Goal: Use online tool/utility: Utilize a website feature to perform a specific function

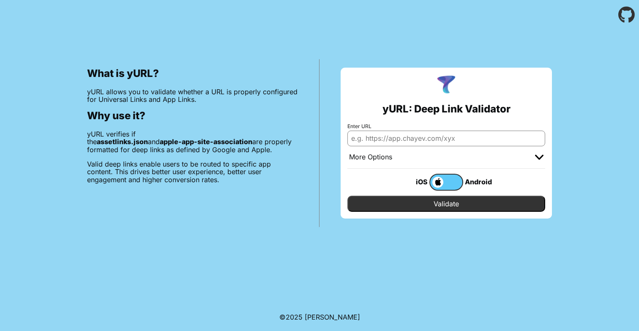
click at [375, 140] on input "Enter URL" at bounding box center [446, 138] width 198 height 15
paste input "[URL][DOMAIN_NAME]"
type input "[URL][DOMAIN_NAME]"
click at [440, 205] on input "Validate" at bounding box center [446, 204] width 198 height 16
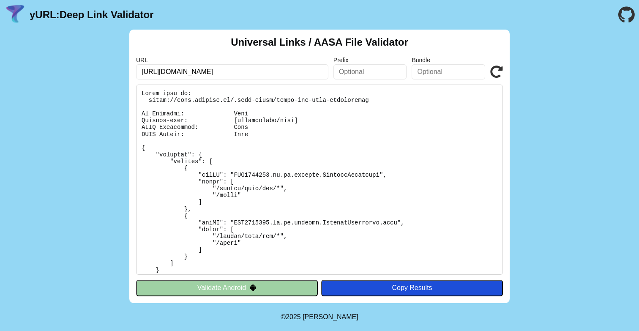
click at [311, 175] on pre at bounding box center [319, 180] width 367 height 190
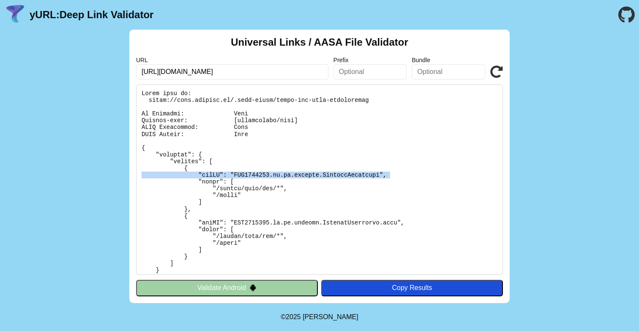
click at [311, 175] on pre at bounding box center [319, 180] width 367 height 190
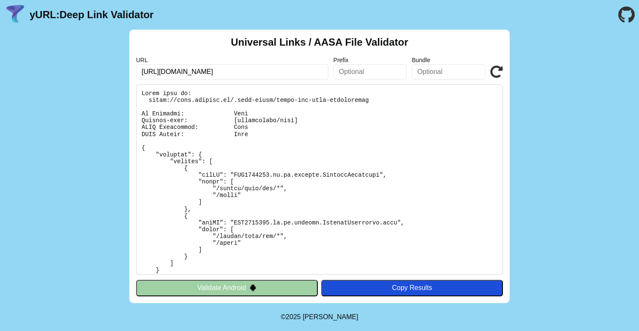
click at [302, 194] on pre at bounding box center [319, 180] width 367 height 190
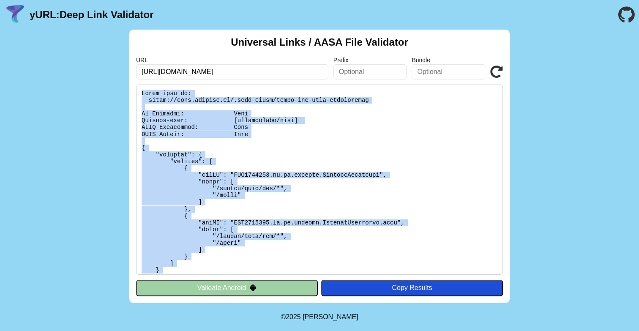
drag, startPoint x: 294, startPoint y: 267, endPoint x: 140, endPoint y: 94, distance: 231.1
click at [140, 94] on pre at bounding box center [319, 180] width 367 height 190
copy pre "Found file at: https://test.mixergy.io/.well-known/apple-app-site-association N…"
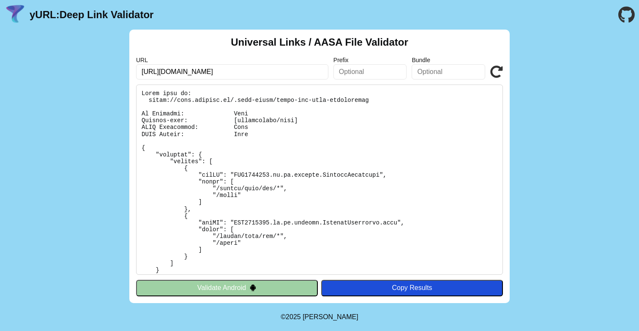
click at [229, 105] on pre at bounding box center [319, 180] width 367 height 190
click at [229, 100] on pre at bounding box center [319, 180] width 367 height 190
drag, startPoint x: 232, startPoint y: 100, endPoint x: 170, endPoint y: 96, distance: 61.8
click at [170, 96] on pre at bounding box center [319, 180] width 367 height 190
click at [209, 76] on input "[URL][DOMAIN_NAME]" at bounding box center [232, 71] width 192 height 15
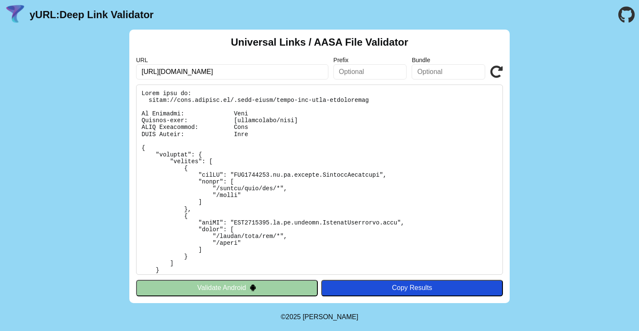
click at [209, 76] on input "[URL][DOMAIN_NAME]" at bounding box center [232, 71] width 192 height 15
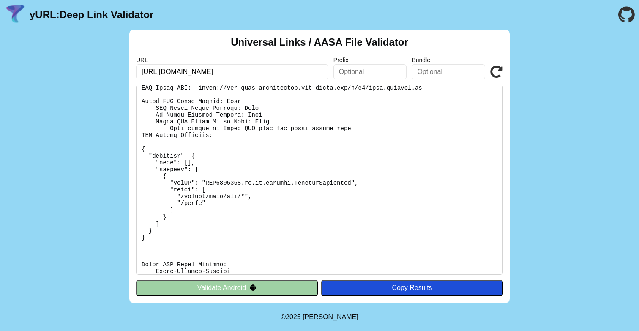
scroll to position [216, 0]
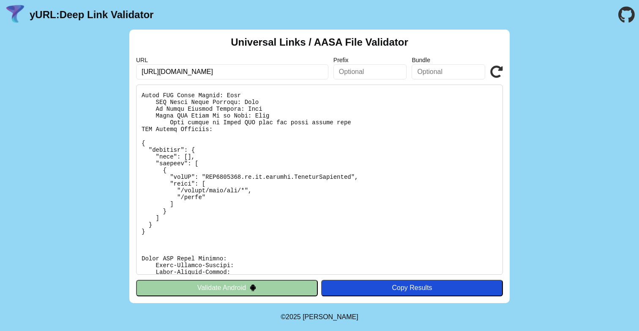
click at [190, 287] on button "Validate Android" at bounding box center [227, 288] width 182 height 16
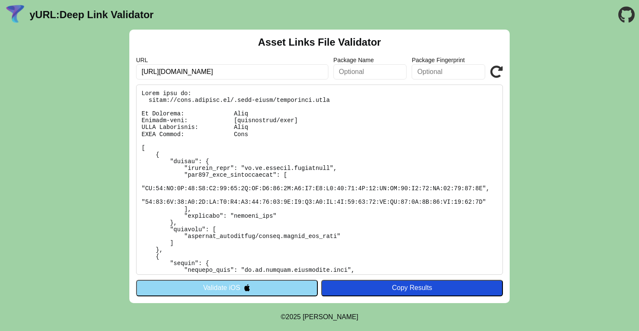
click at [190, 287] on button "Validate iOS" at bounding box center [227, 288] width 182 height 16
